Goal: Task Accomplishment & Management: Use online tool/utility

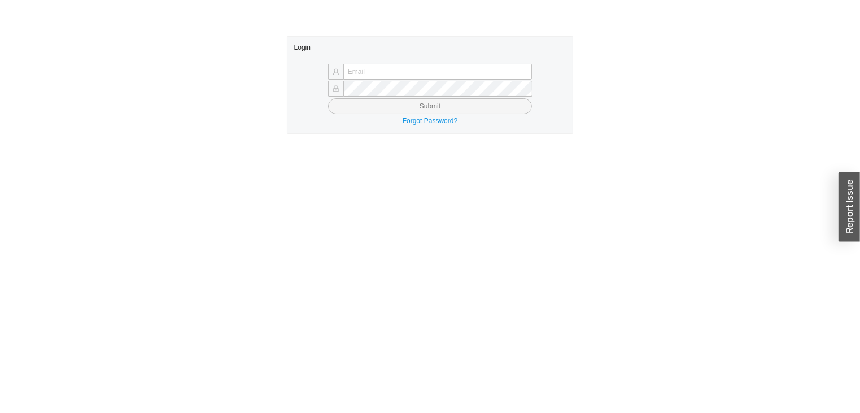
type input "[PERSON_NAME][EMAIL_ADDRESS][DOMAIN_NAME]"
click at [365, 110] on button "Submit" at bounding box center [430, 106] width 204 height 16
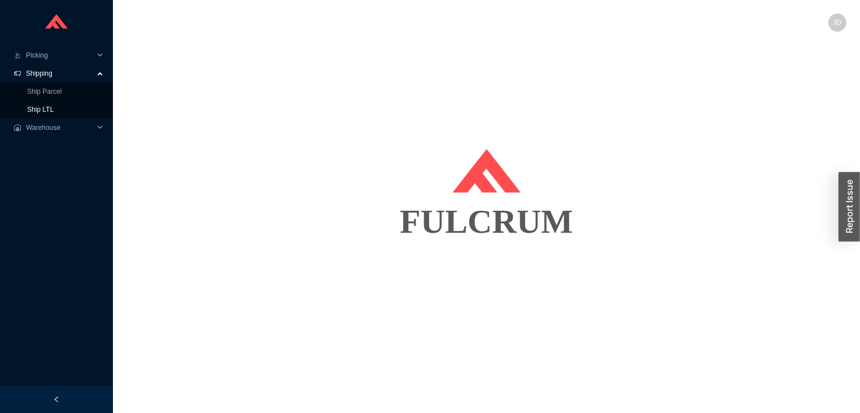
click at [40, 109] on link "Ship LTL" at bounding box center [40, 110] width 27 height 8
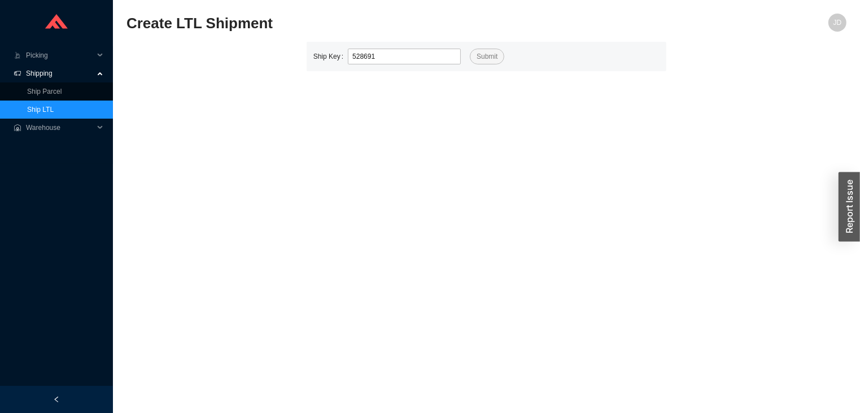
type input "528691"
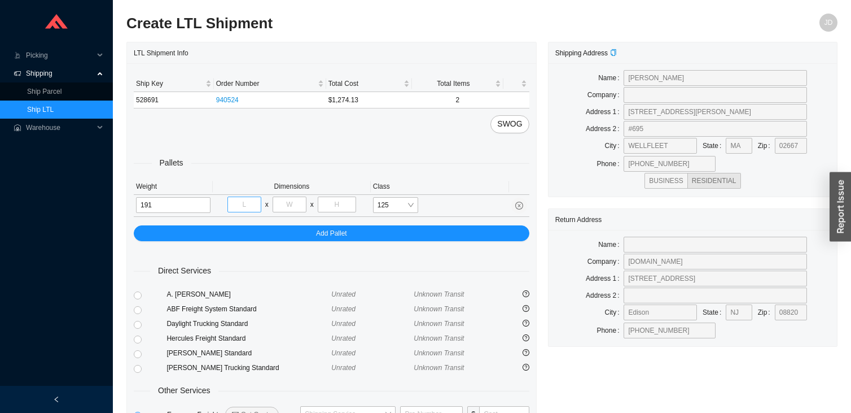
type input "191"
click at [242, 203] on input "tel" at bounding box center [244, 204] width 34 height 16
type input "40"
click at [289, 201] on input "tel" at bounding box center [290, 204] width 34 height 16
type input "48"
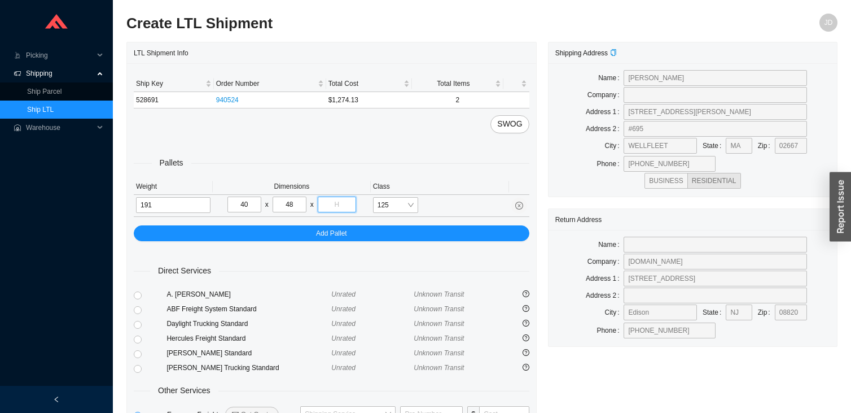
click at [341, 201] on input "tel" at bounding box center [337, 204] width 38 height 16
type input "5"
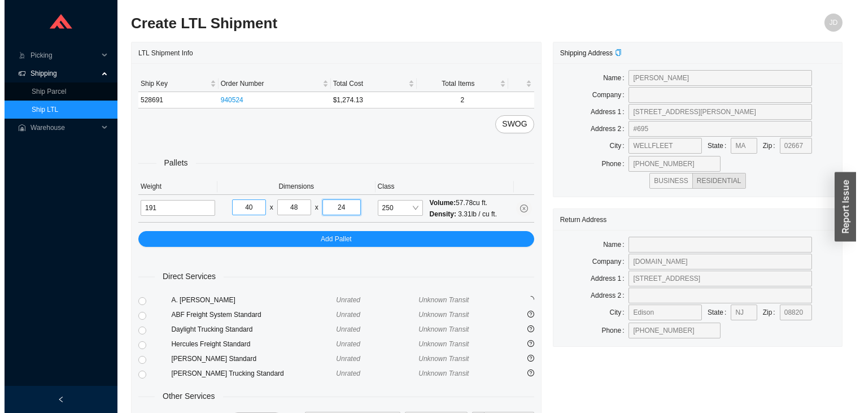
scroll to position [88, 0]
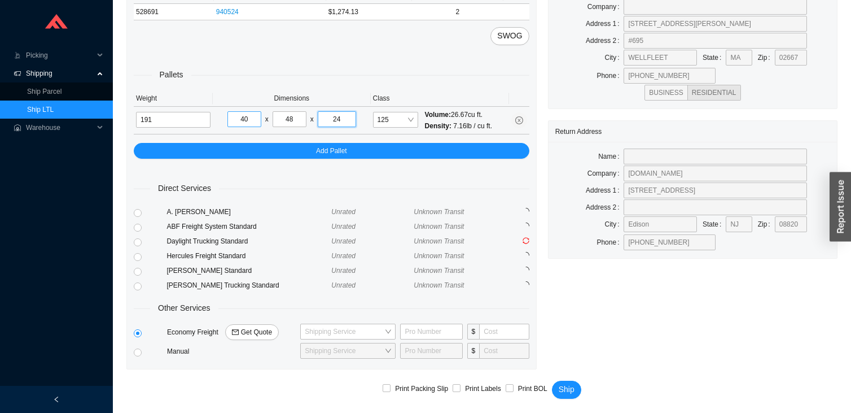
type input "24"
click at [255, 332] on span "Get Quote" at bounding box center [256, 331] width 31 height 11
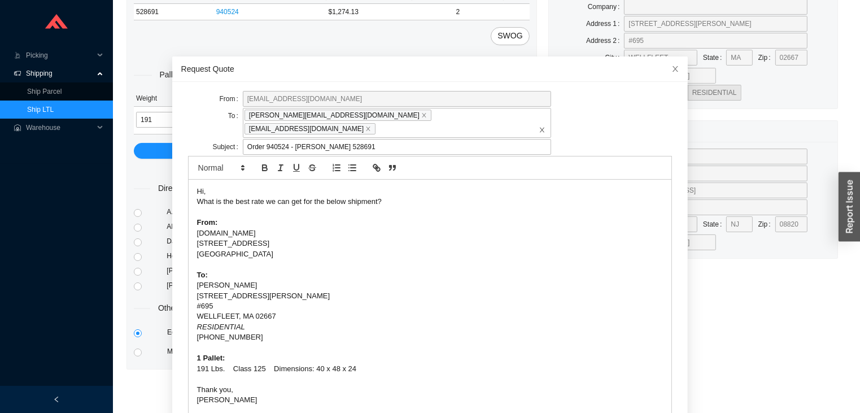
scroll to position [54, 0]
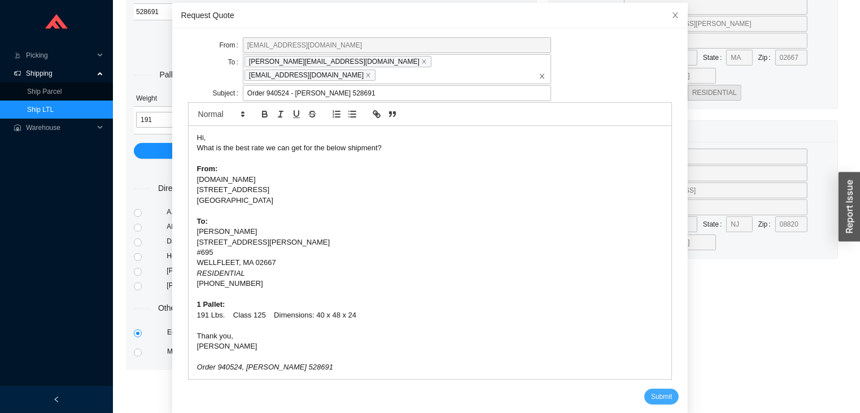
click at [651, 391] on span "Submit" at bounding box center [661, 396] width 21 height 11
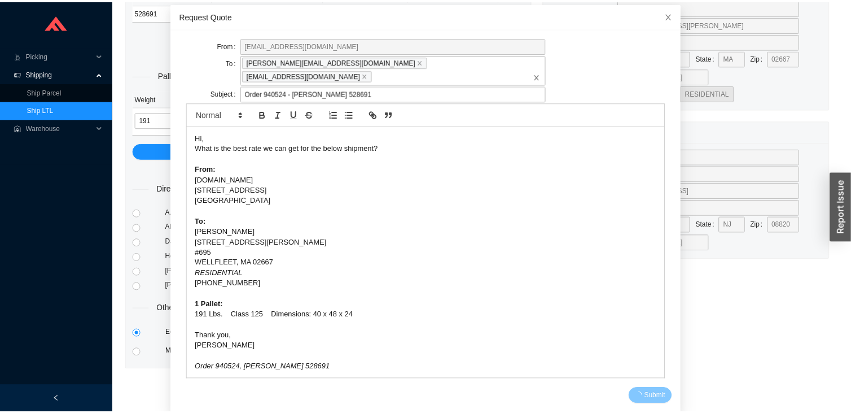
scroll to position [0, 0]
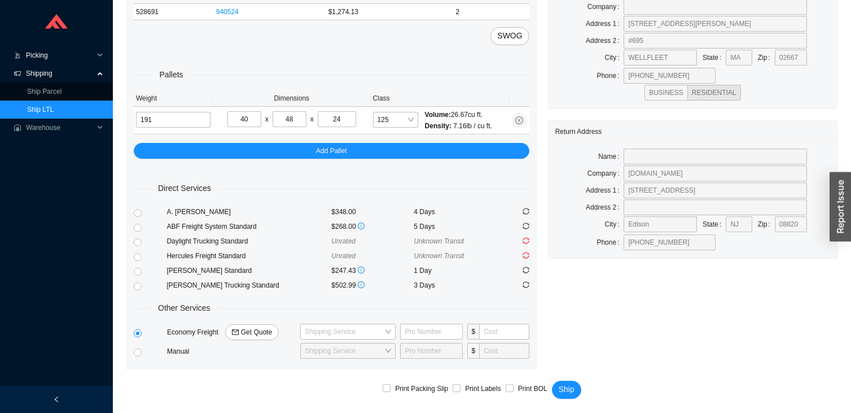
click at [70, 50] on span "Picking" at bounding box center [60, 55] width 68 height 18
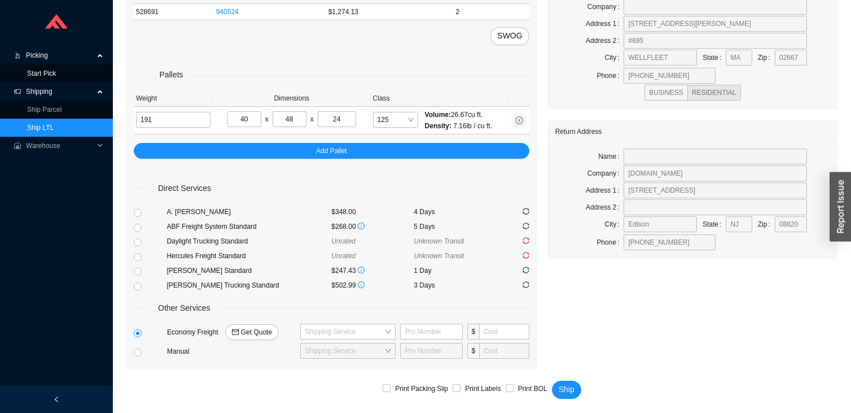
click at [56, 77] on link "Start Pick" at bounding box center [41, 73] width 29 height 8
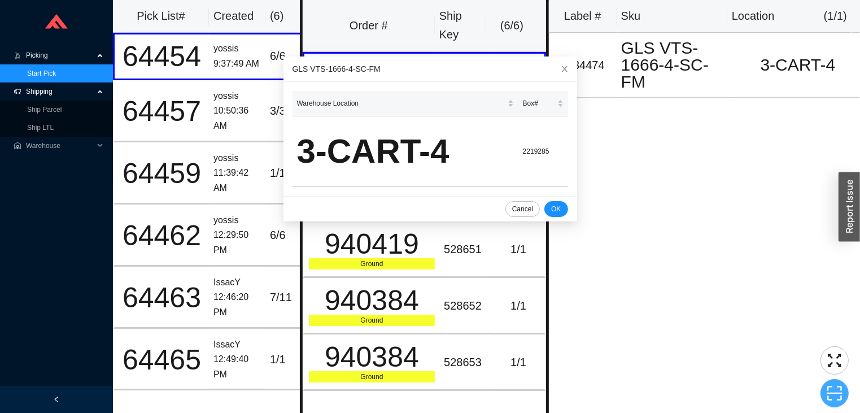
click at [832, 382] on button "button" at bounding box center [834, 393] width 28 height 28
click at [757, 388] on input "text" at bounding box center [764, 393] width 94 height 16
type input "Pr2219285"
click at [825, 386] on button "Scan" at bounding box center [833, 393] width 29 height 16
